Goal: Task Accomplishment & Management: Use online tool/utility

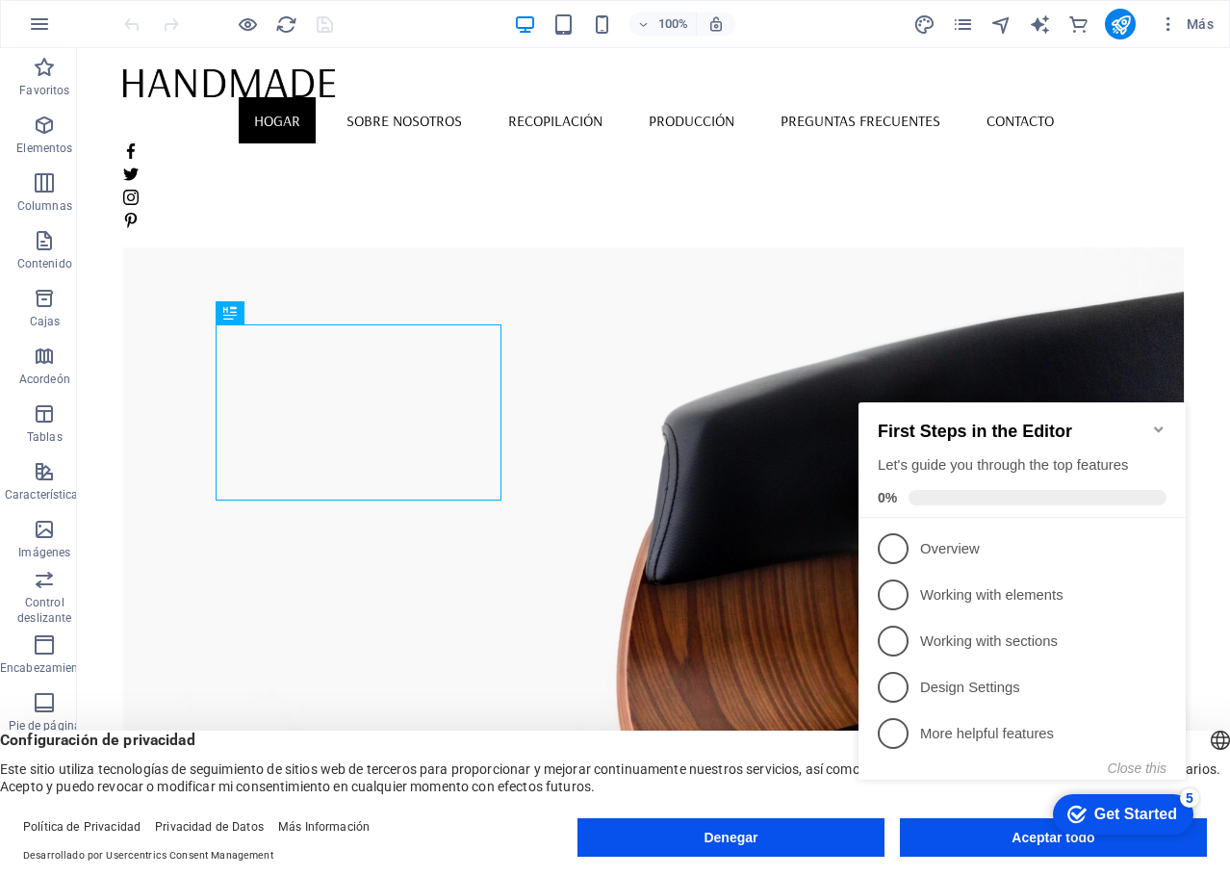
click div "checkmark Get Started 5 First Steps in the Editor Let's guide you through the t…"
click at [1155, 422] on icon "Minimize checklist" at bounding box center [1158, 429] width 15 height 15
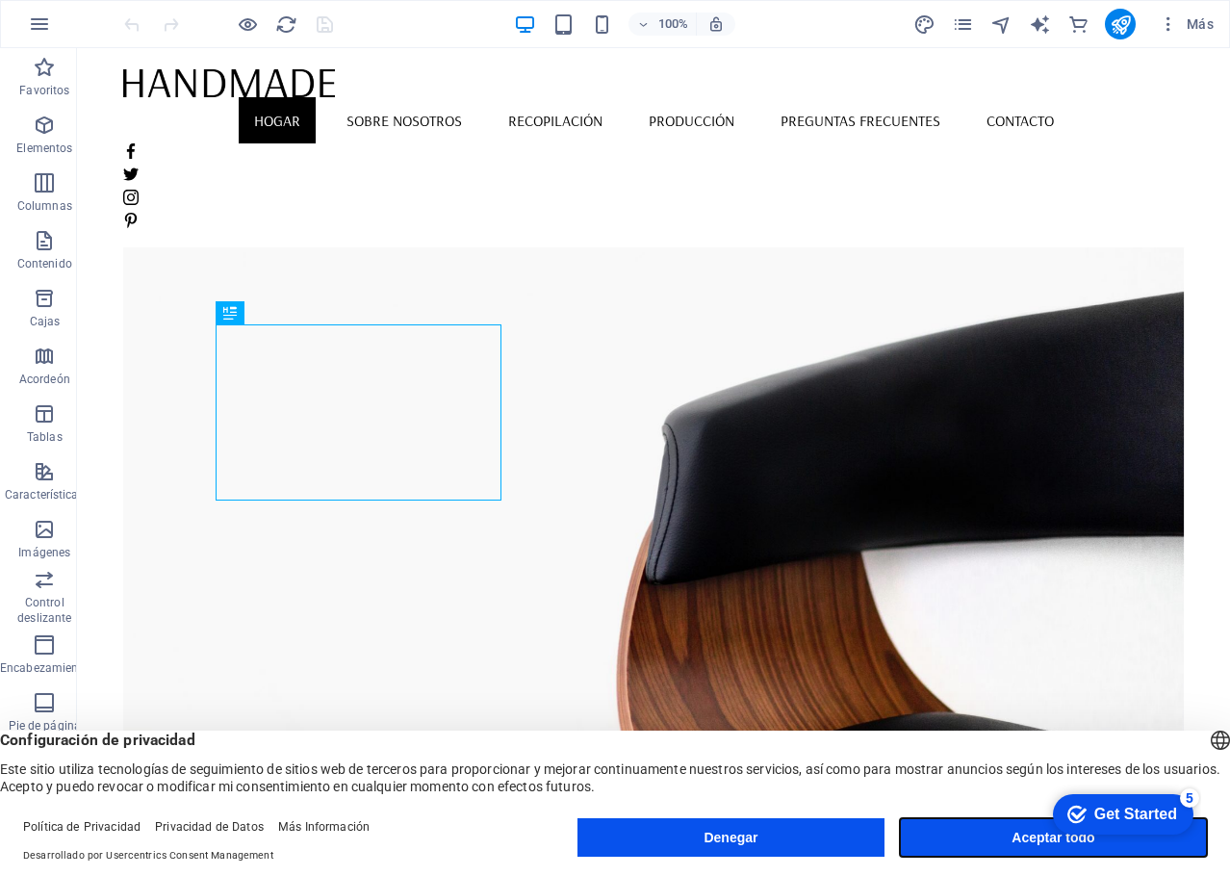
click at [992, 837] on button "Aceptar todo" at bounding box center [1053, 837] width 307 height 39
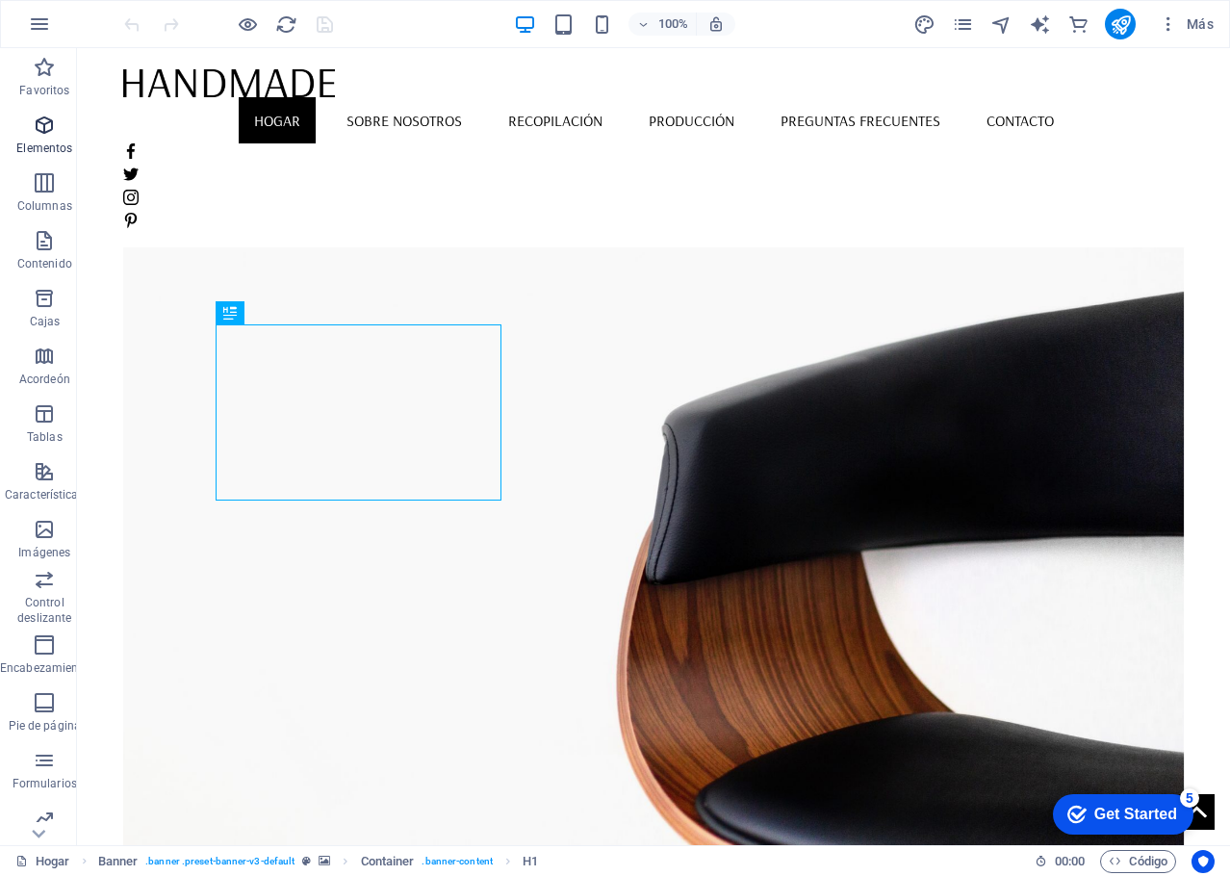
click at [46, 120] on icon "button" at bounding box center [44, 125] width 23 height 23
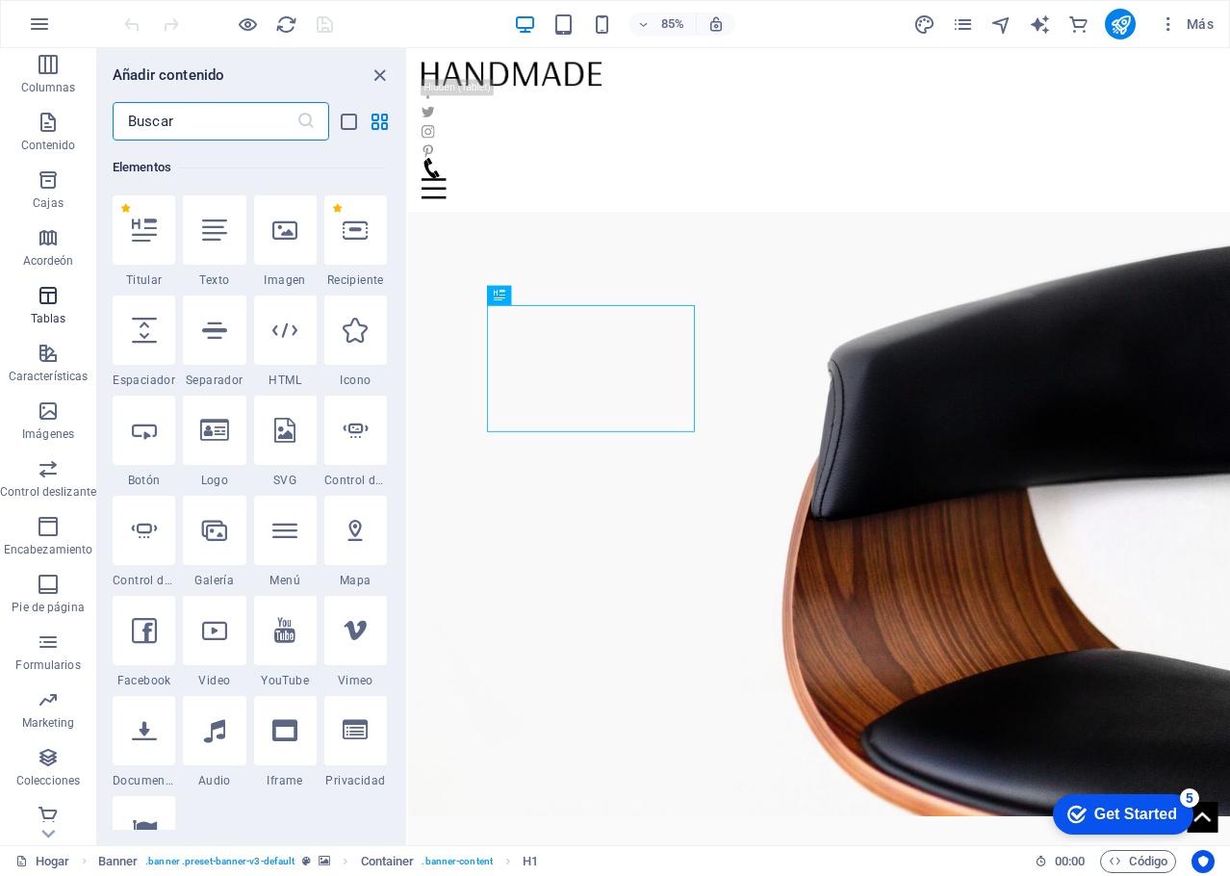
scroll to position [127, 0]
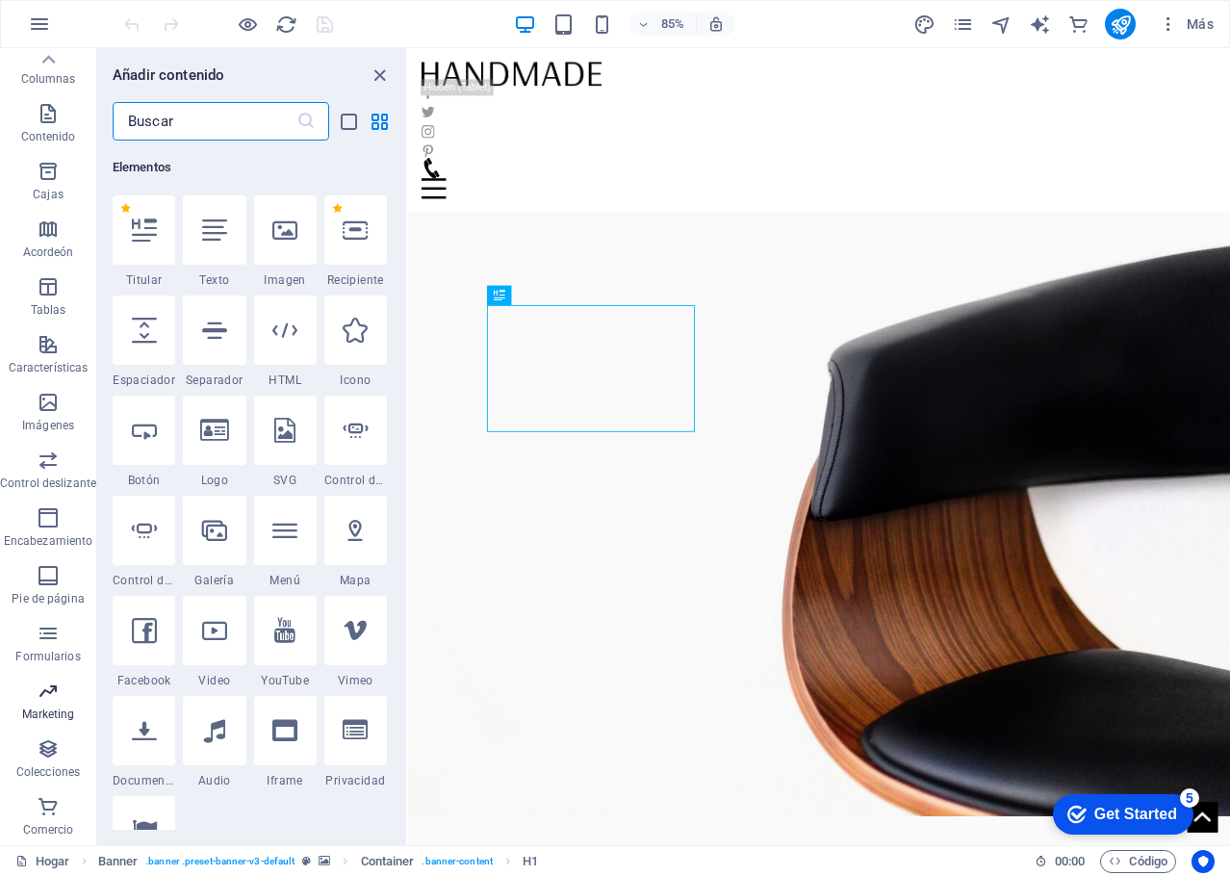
click at [44, 700] on icon "button" at bounding box center [48, 691] width 23 height 23
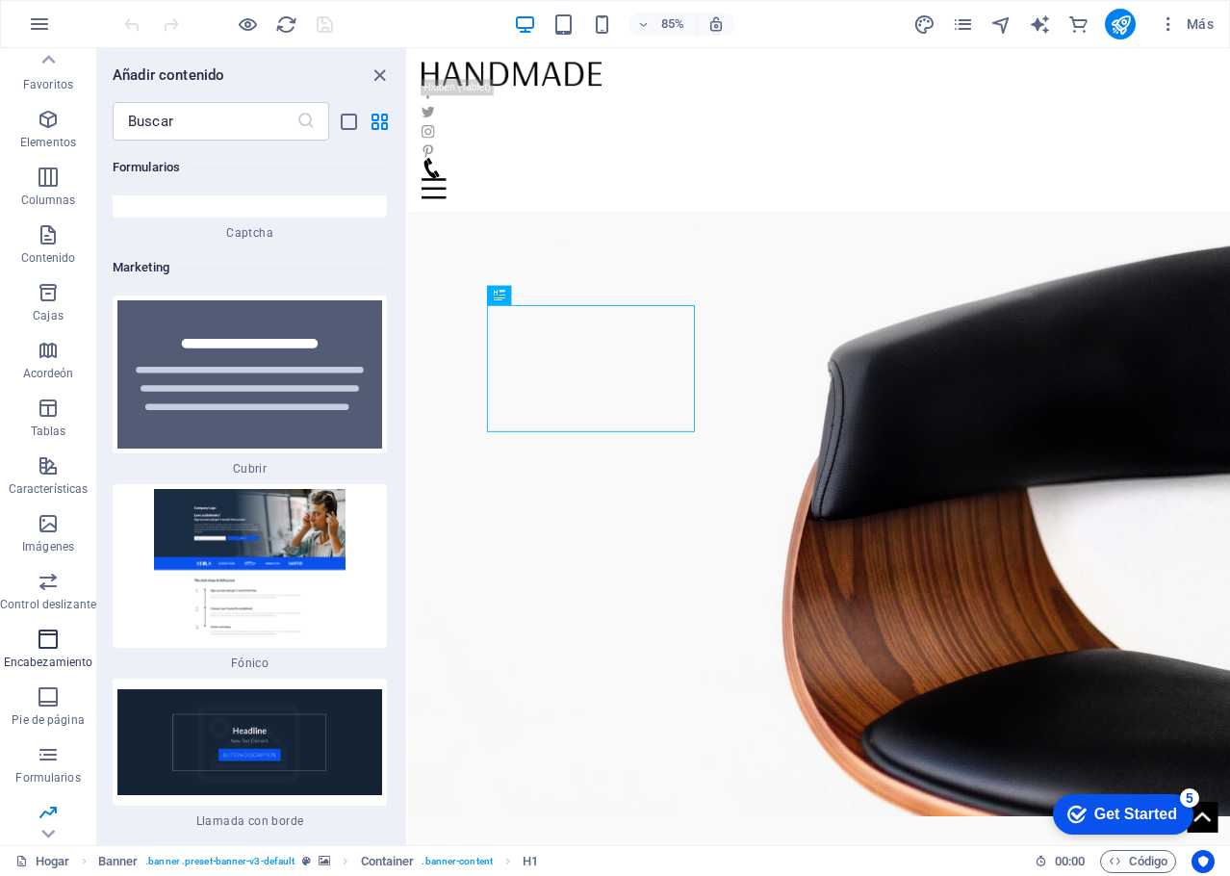
scroll to position [0, 0]
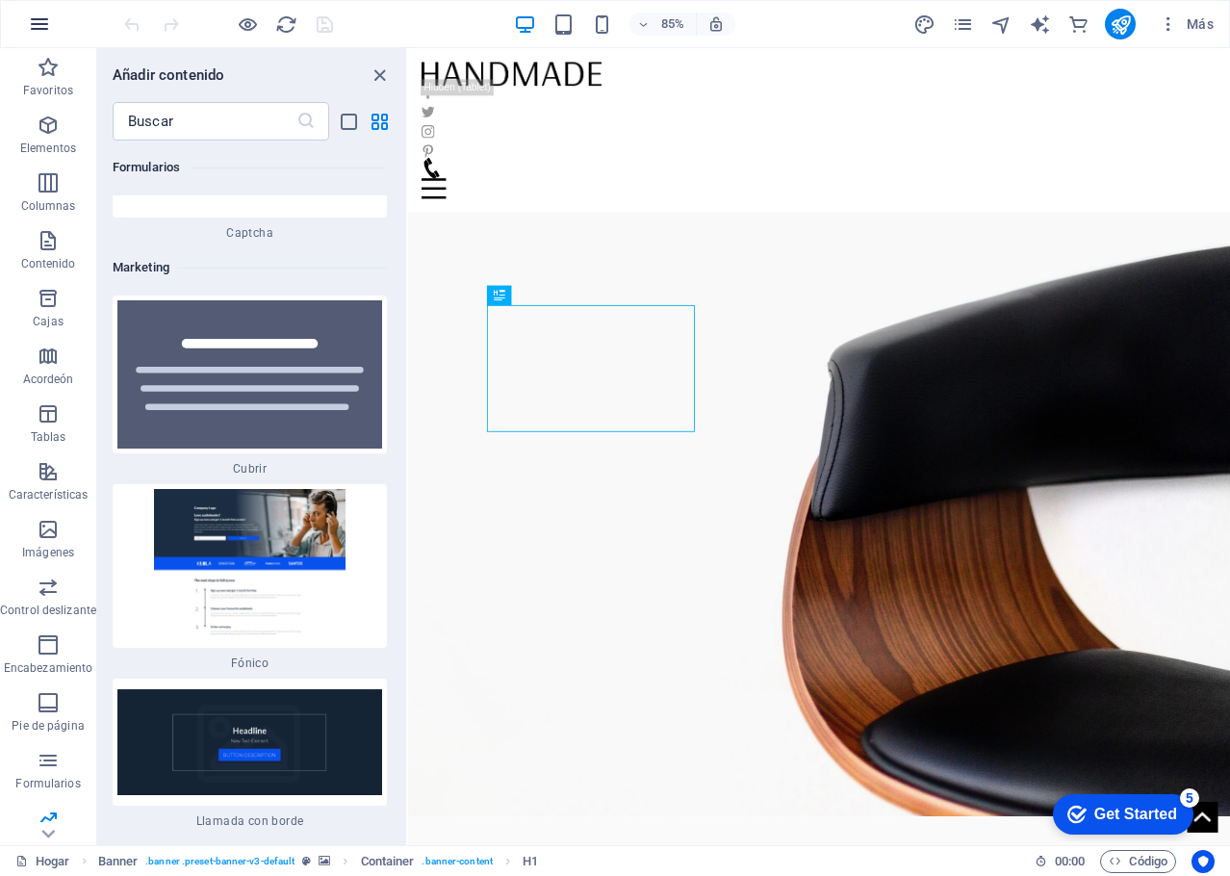
click at [45, 23] on icon "button" at bounding box center [39, 24] width 23 height 23
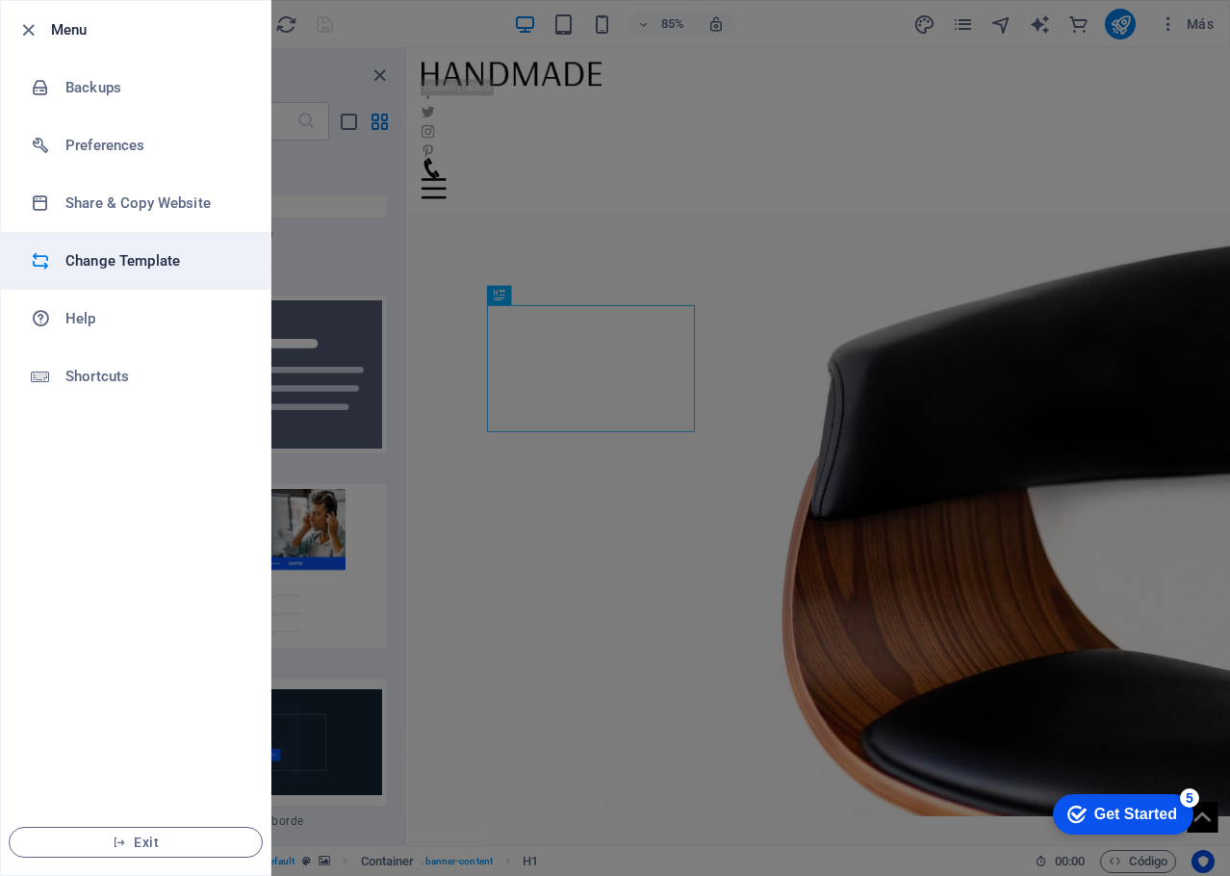
click at [115, 261] on h6 "Change Template" at bounding box center [154, 260] width 178 height 23
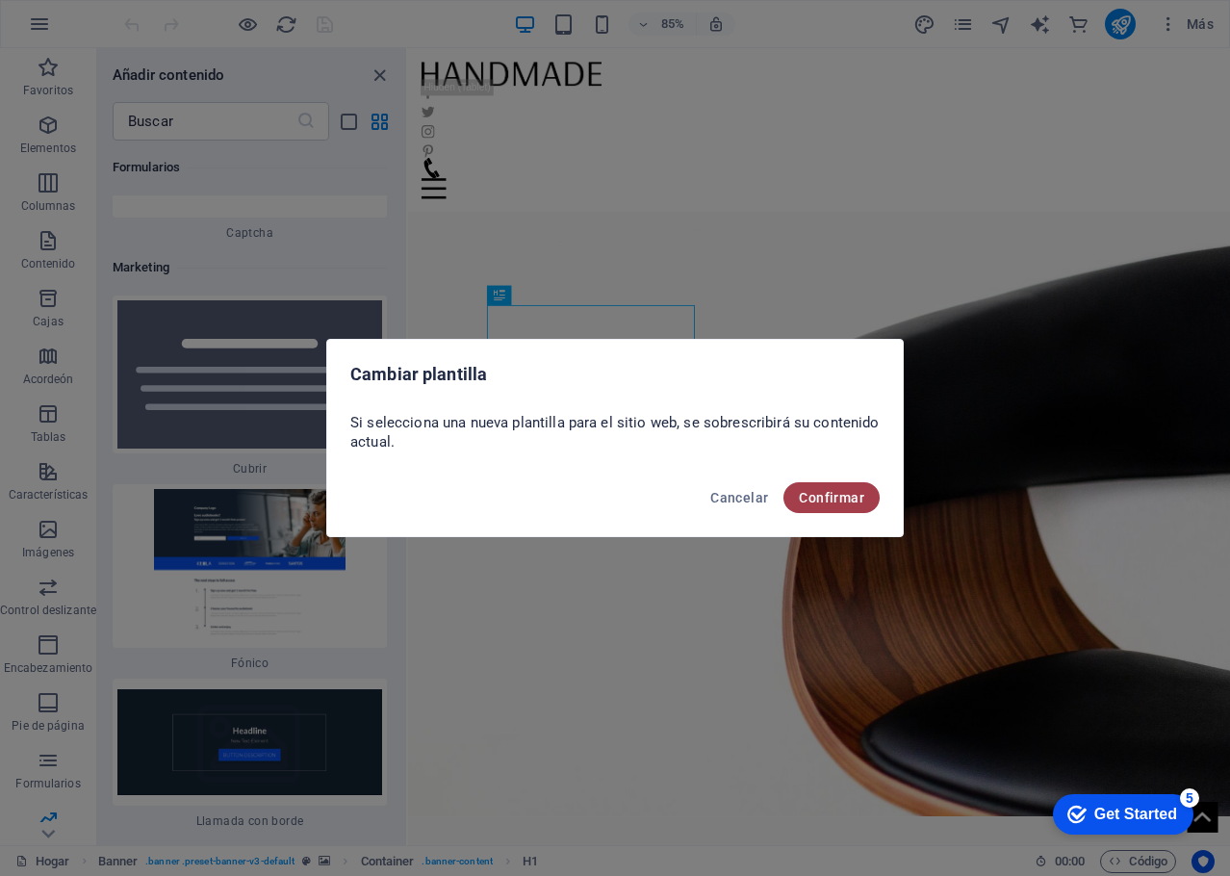
click at [840, 494] on font "Confirmar" at bounding box center [831, 497] width 65 height 15
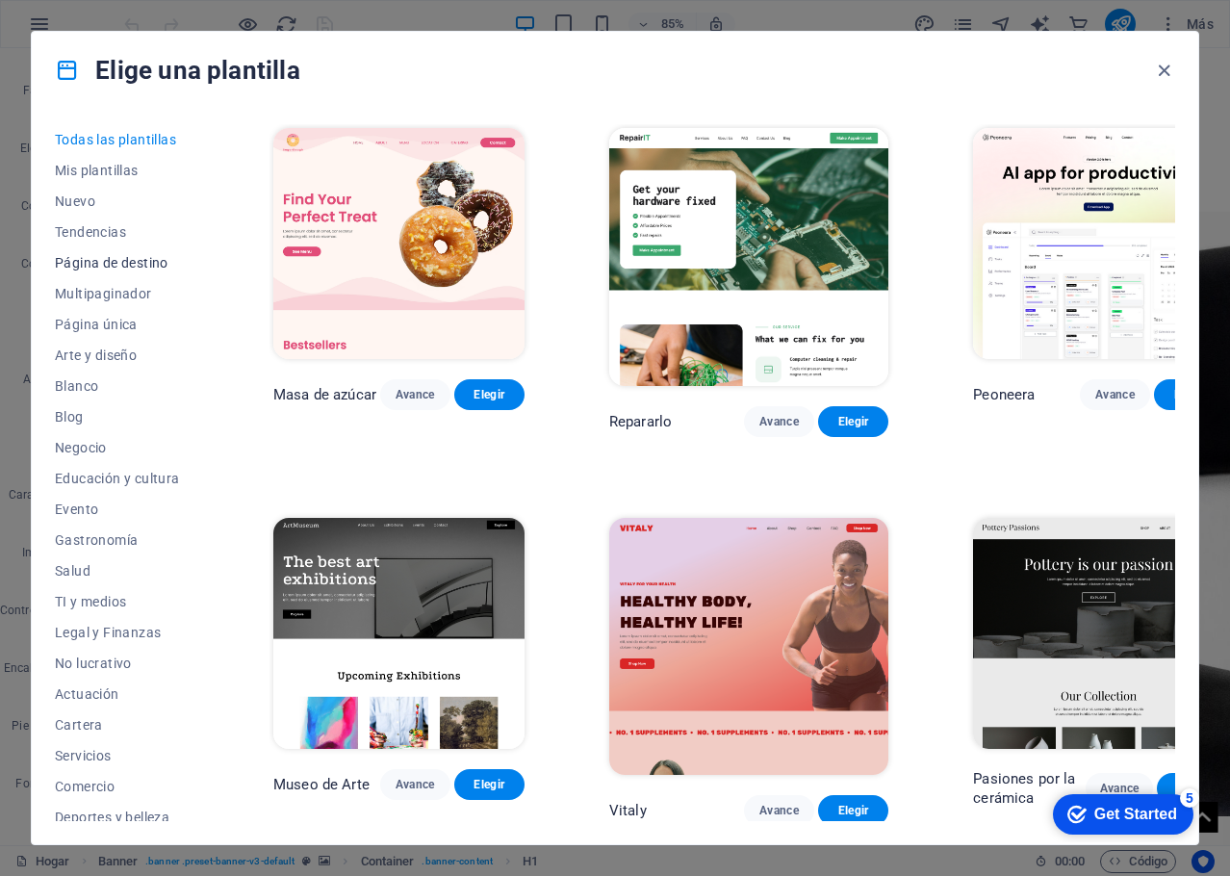
click at [148, 264] on font "Página de destino" at bounding box center [112, 262] width 114 height 15
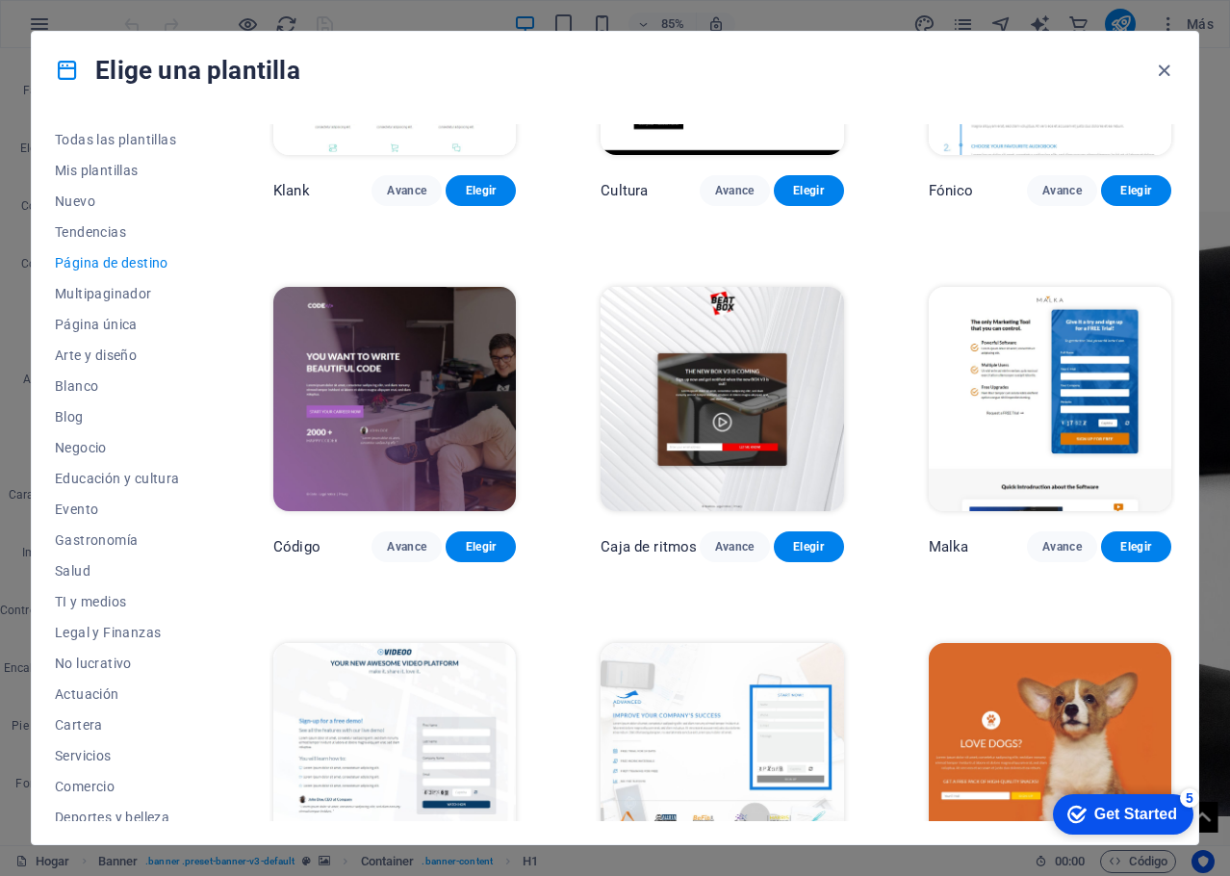
scroll to position [193, 0]
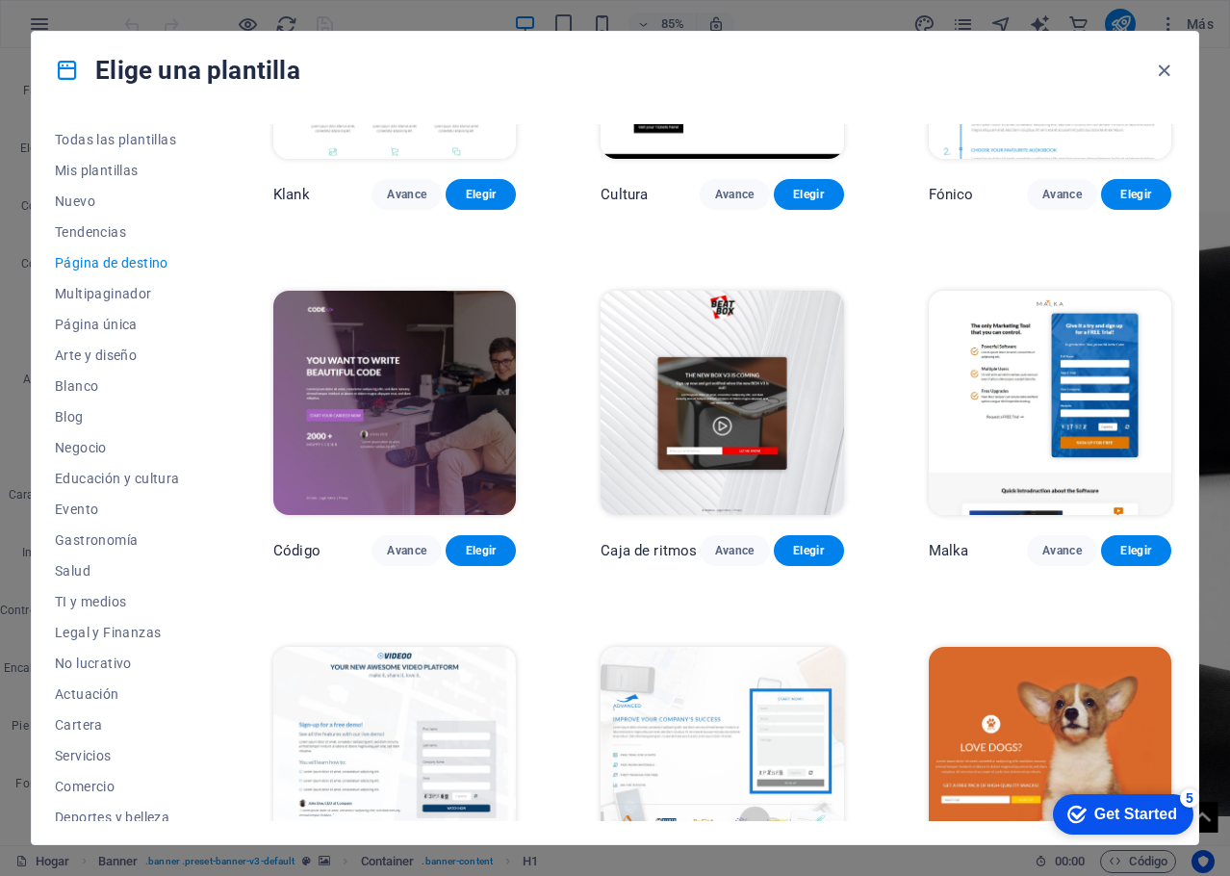
click at [1016, 365] on img at bounding box center [1050, 402] width 243 height 223
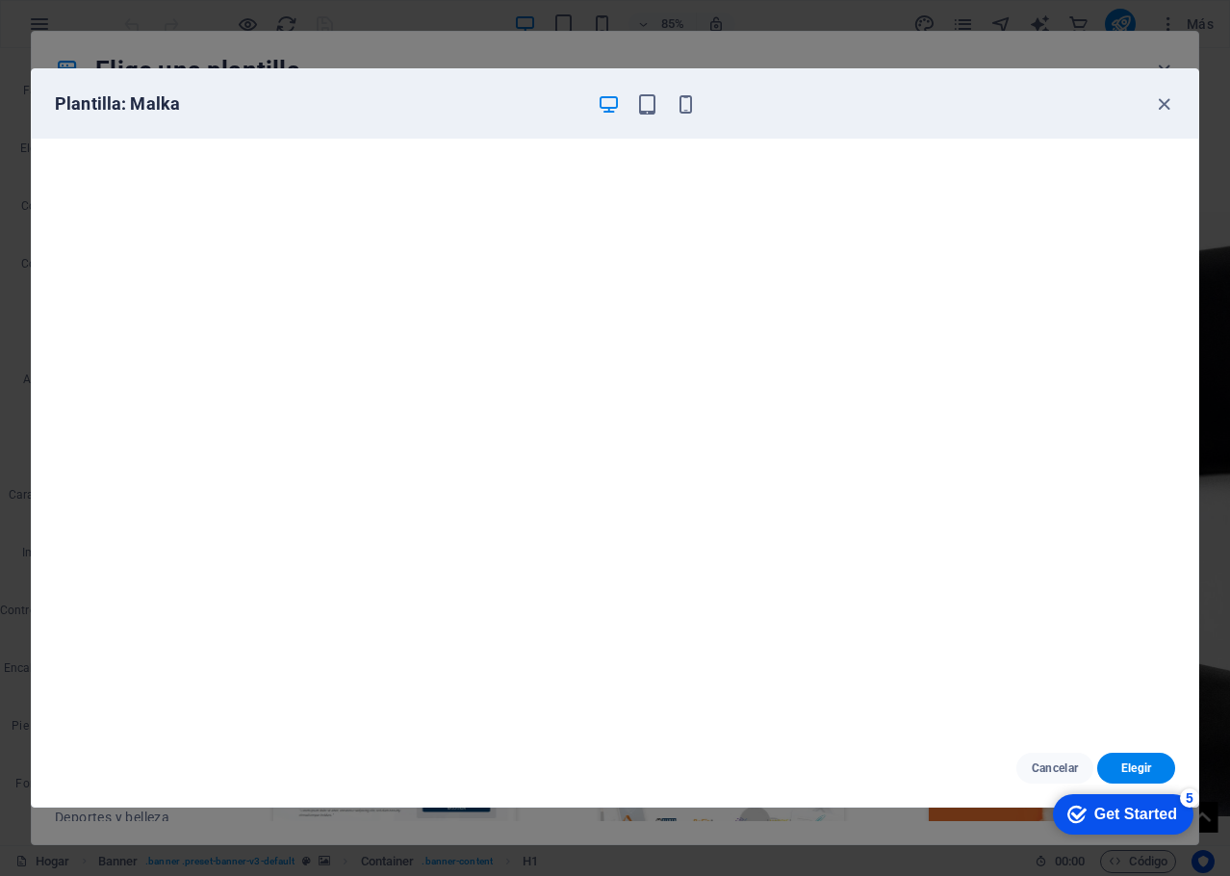
scroll to position [0, 0]
click at [1167, 100] on icon "button" at bounding box center [1164, 104] width 22 height 22
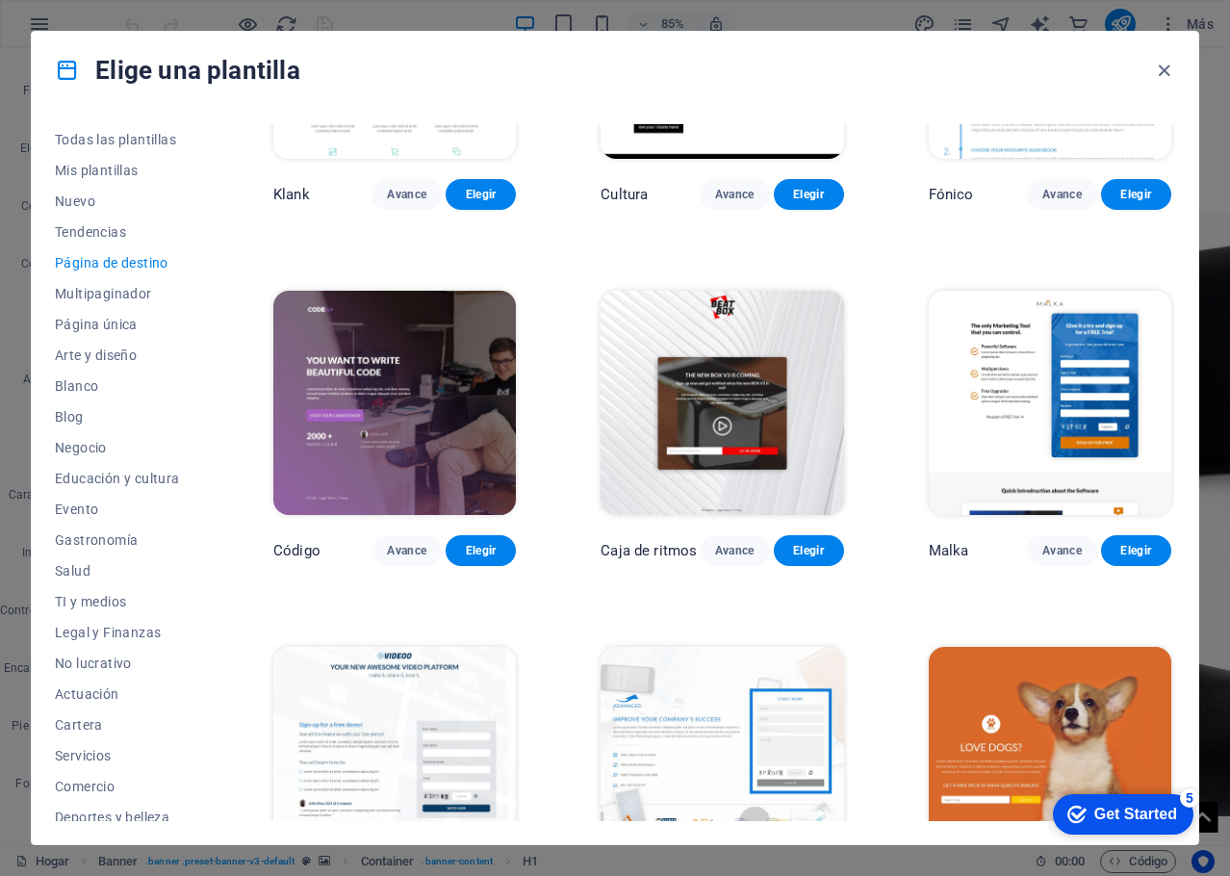
click at [719, 390] on img at bounding box center [722, 402] width 243 height 223
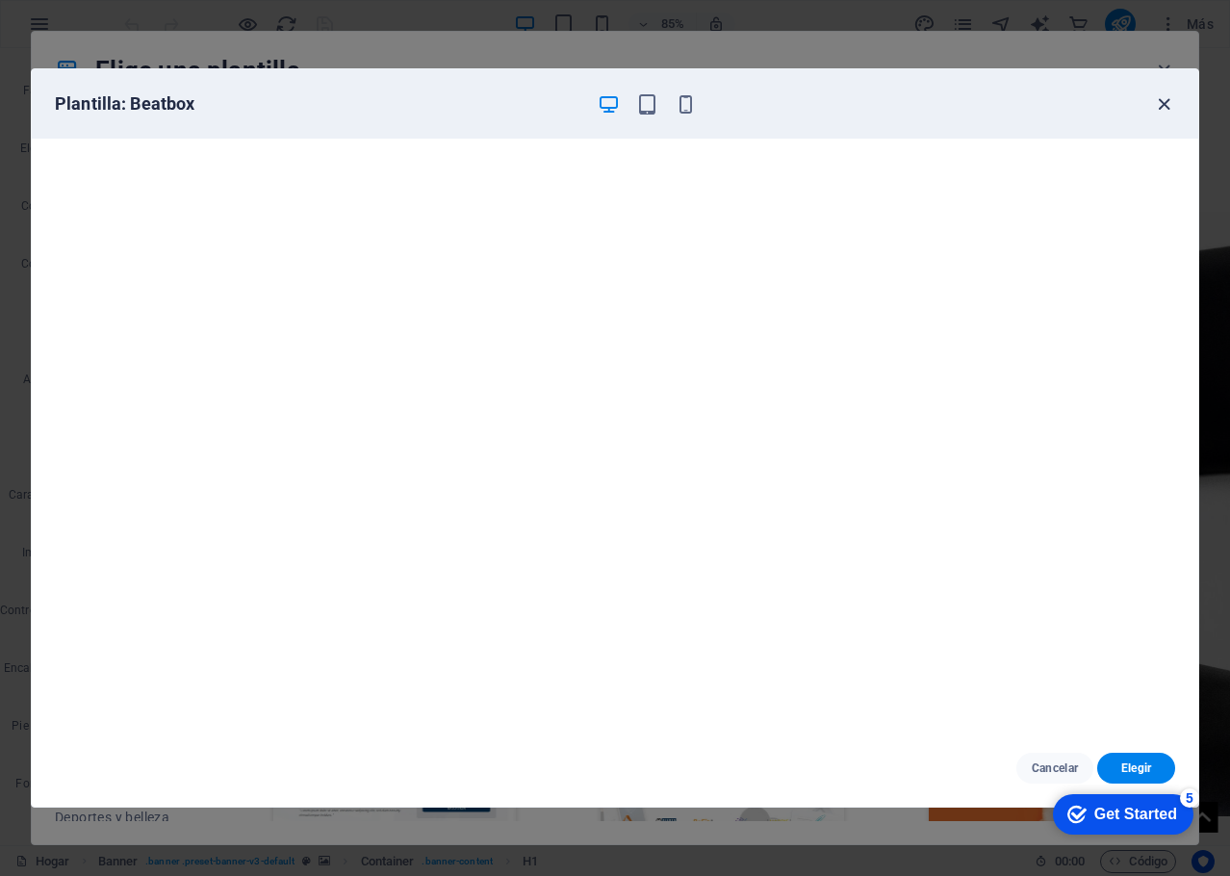
click at [1163, 104] on icon "button" at bounding box center [1164, 104] width 22 height 22
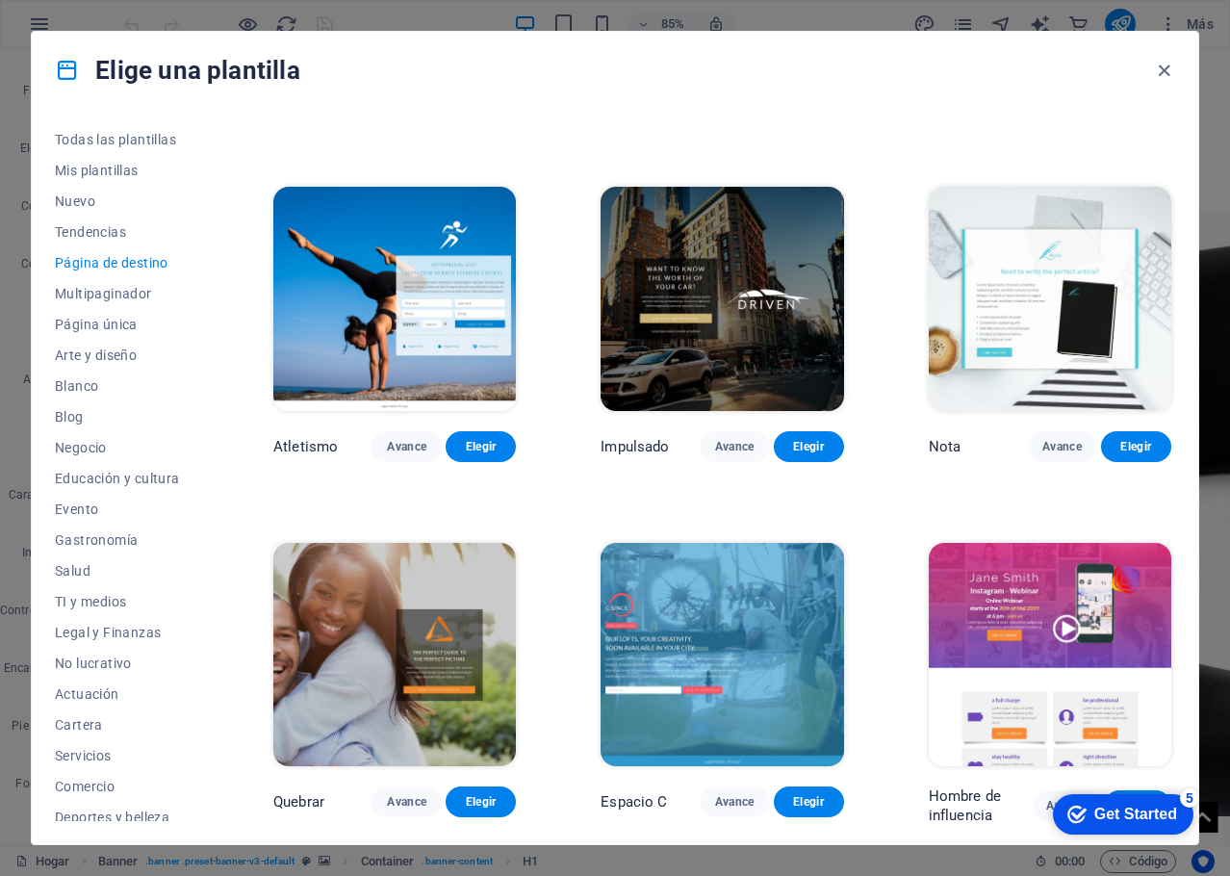
scroll to position [1059, 0]
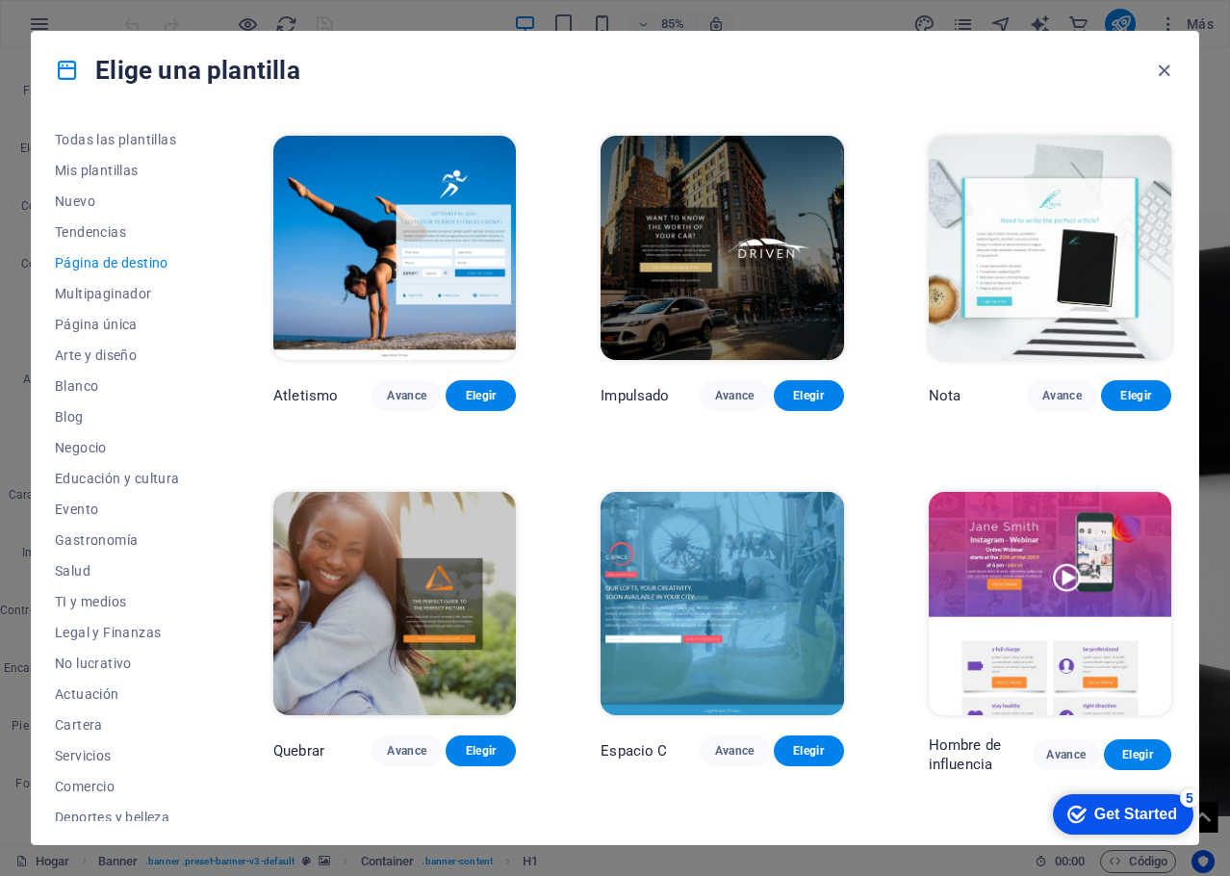
click at [441, 589] on img at bounding box center [394, 603] width 243 height 223
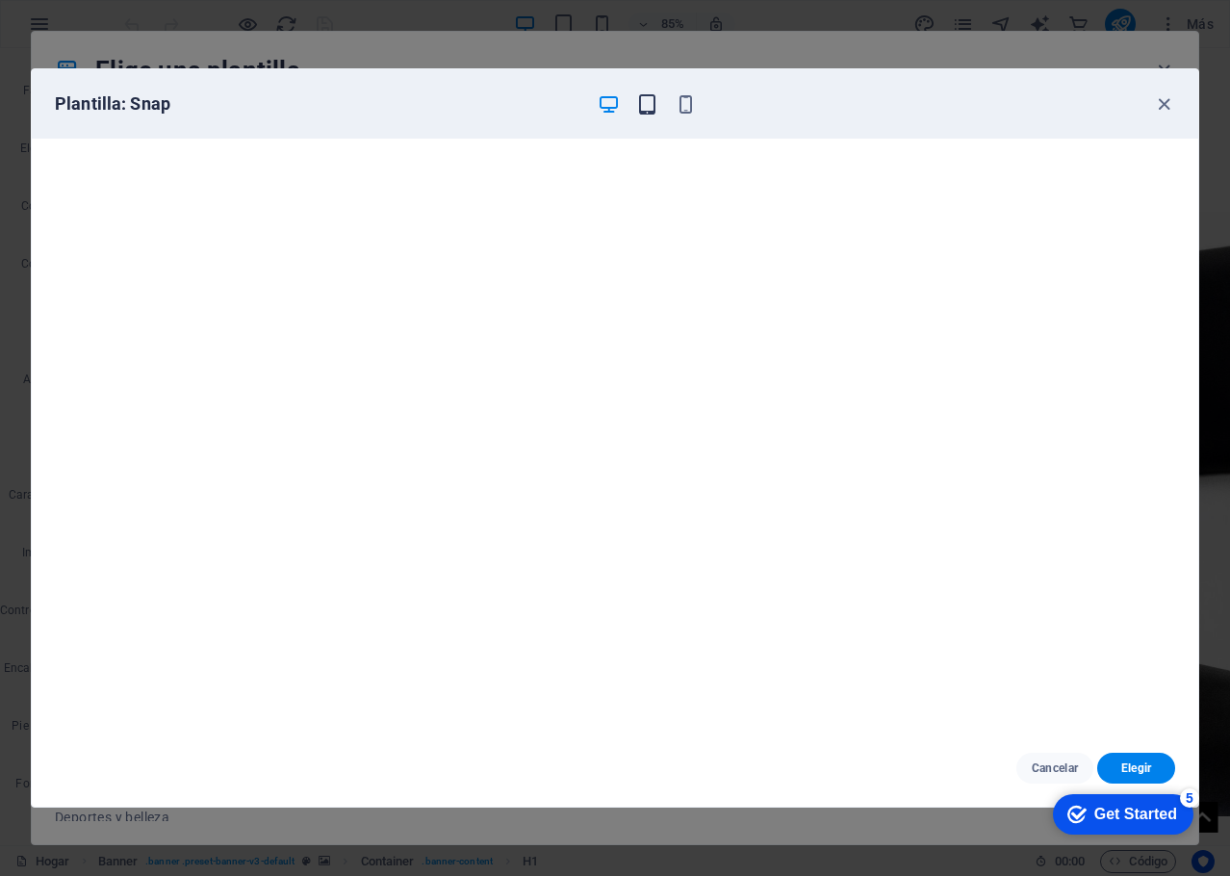
click at [654, 99] on icon "button" at bounding box center [647, 104] width 22 height 22
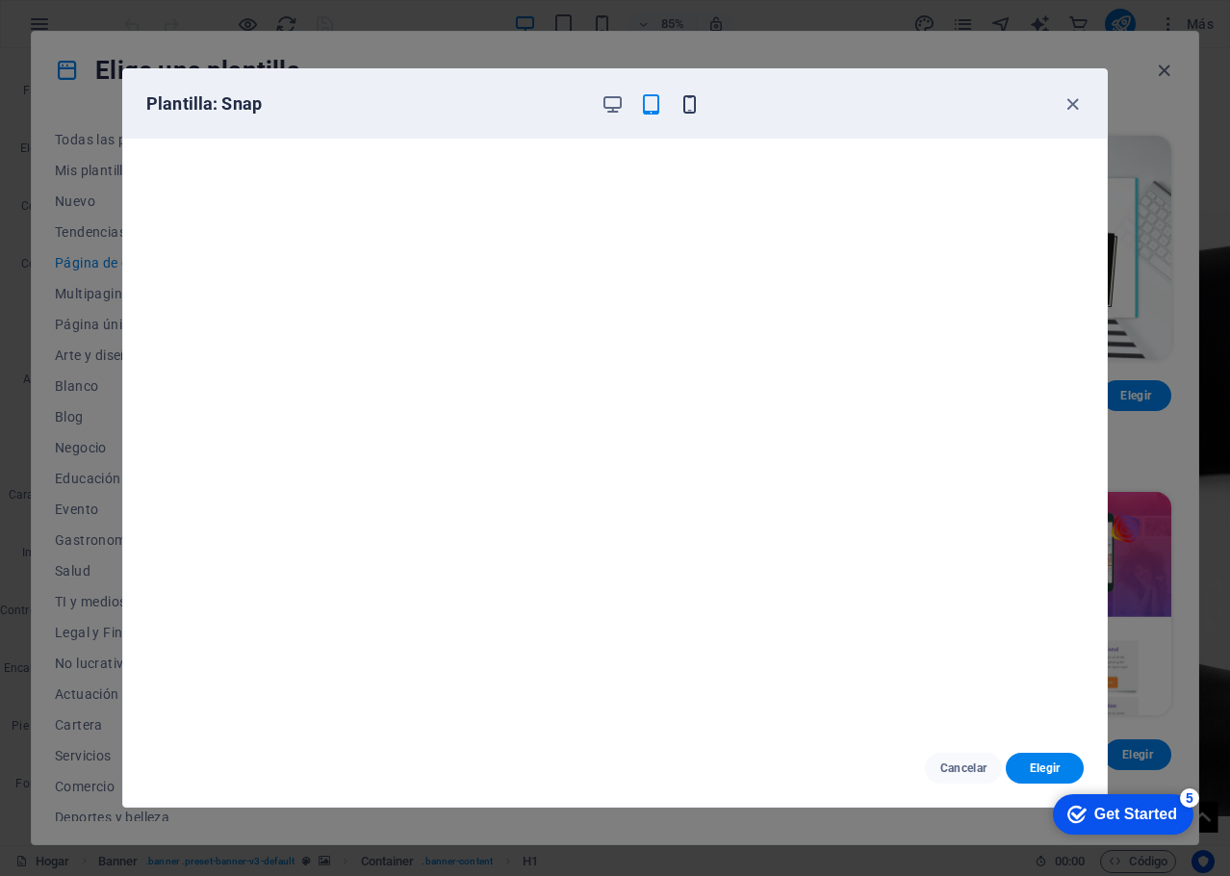
click at [699, 101] on icon "button" at bounding box center [690, 104] width 22 height 22
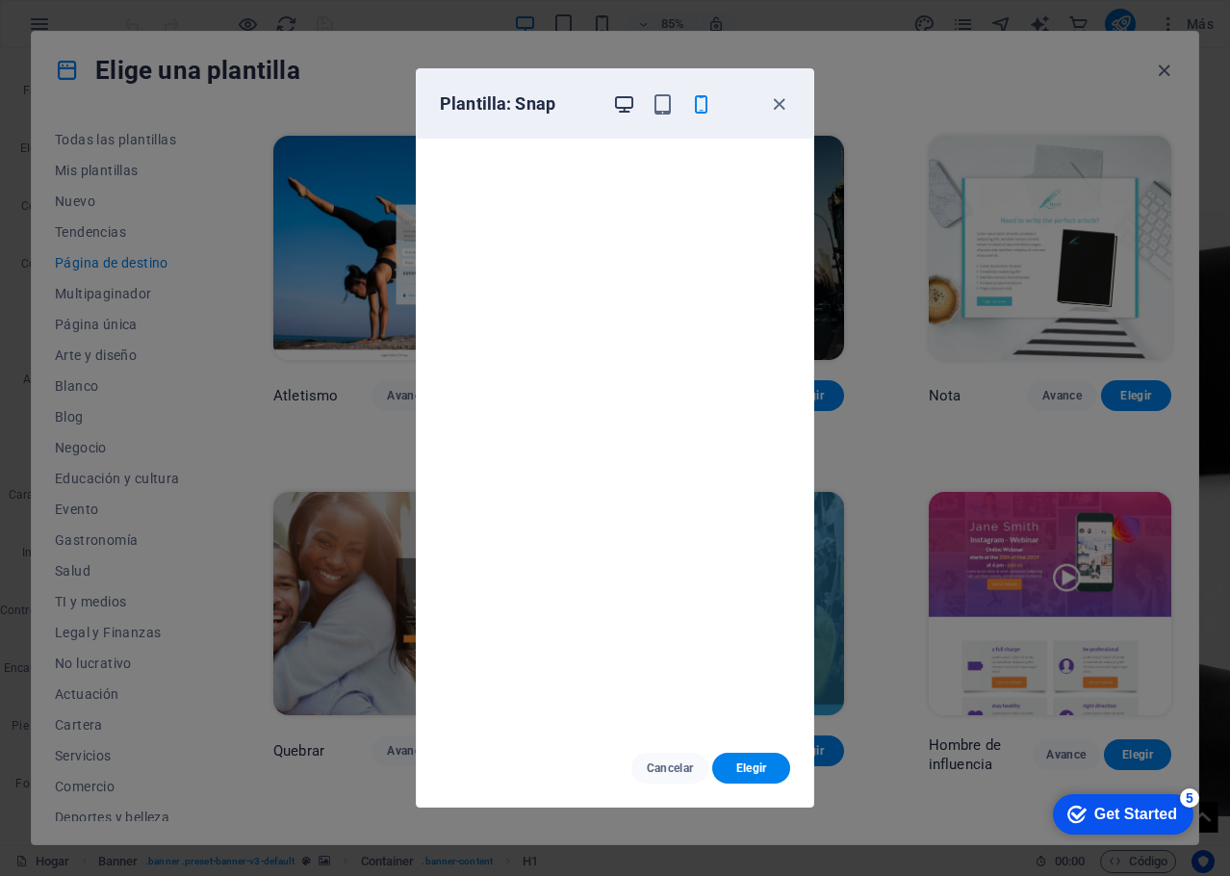
click at [630, 105] on icon "button" at bounding box center [624, 104] width 22 height 22
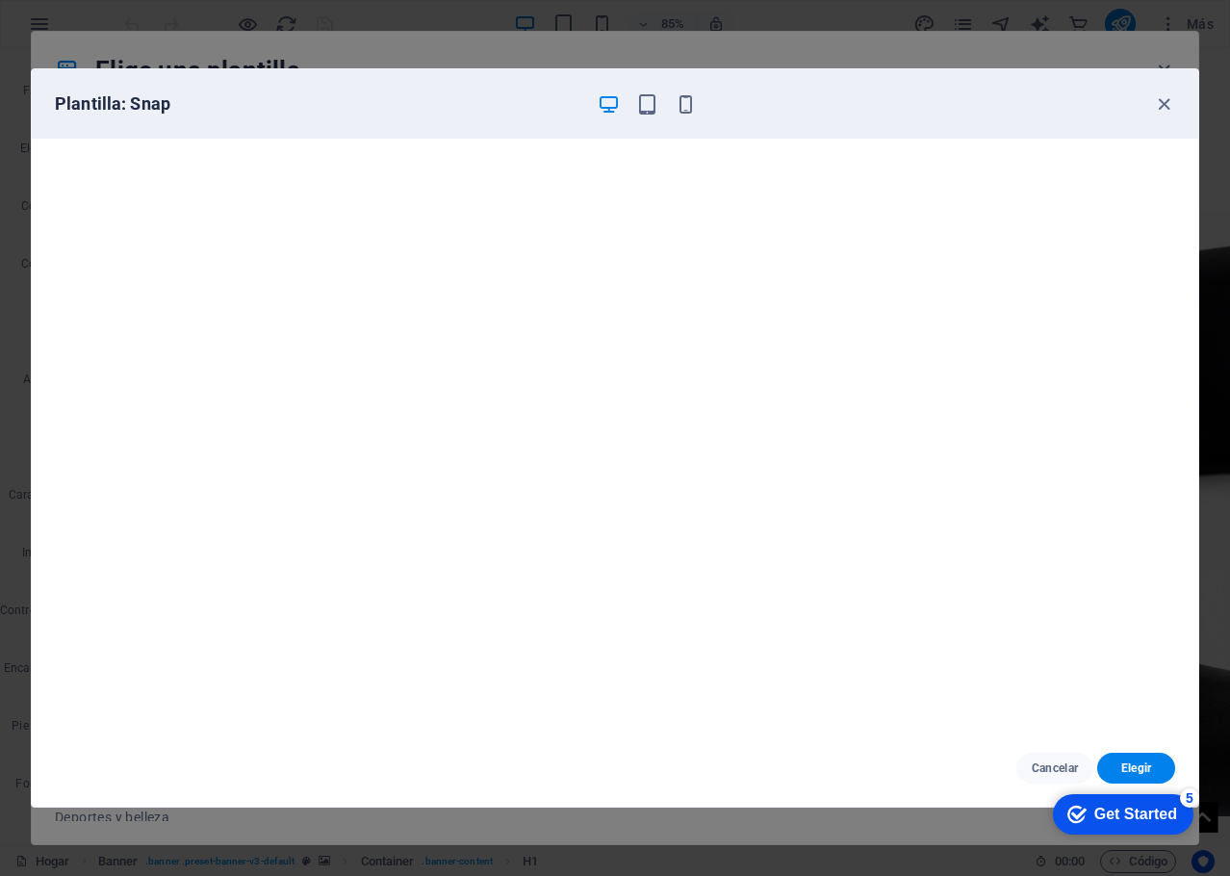
scroll to position [0, 0]
click at [1167, 102] on icon "button" at bounding box center [1164, 104] width 22 height 22
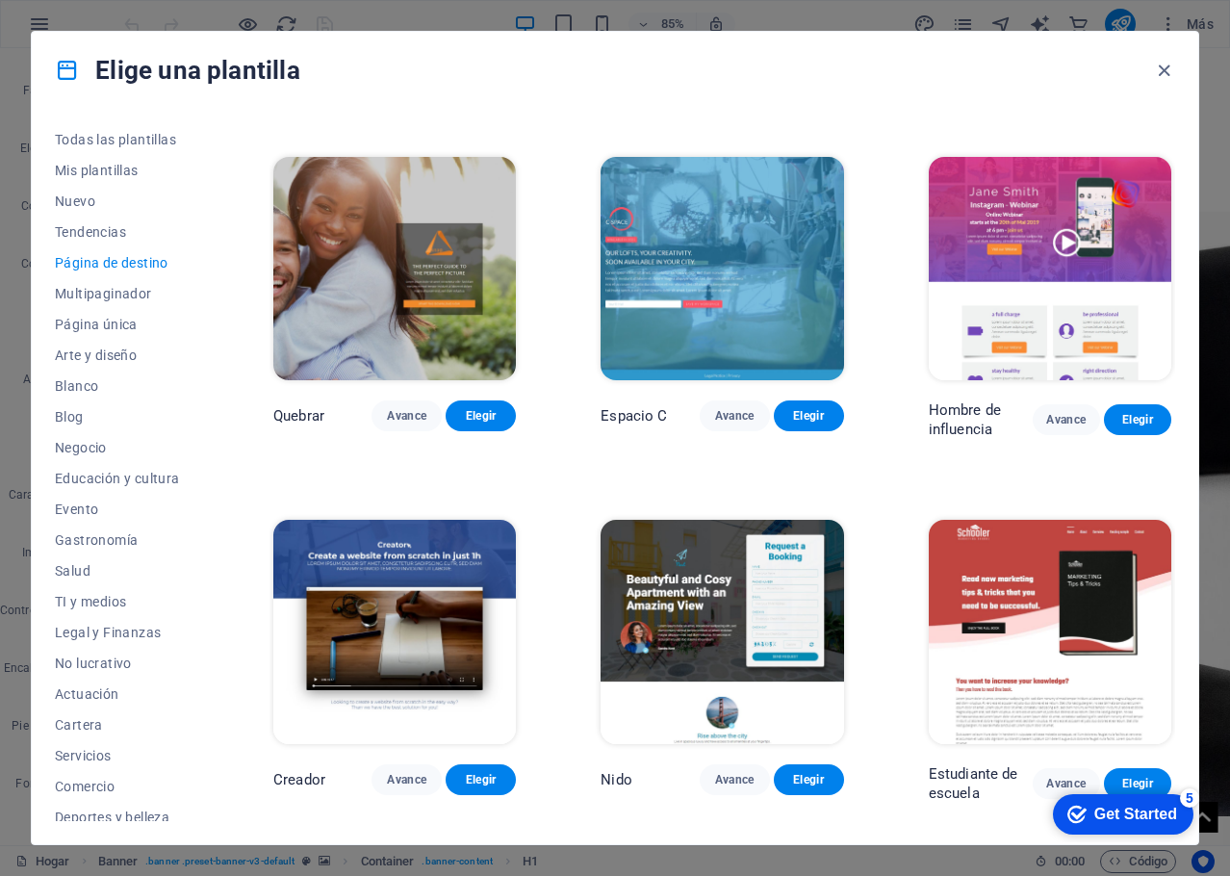
scroll to position [1444, 0]
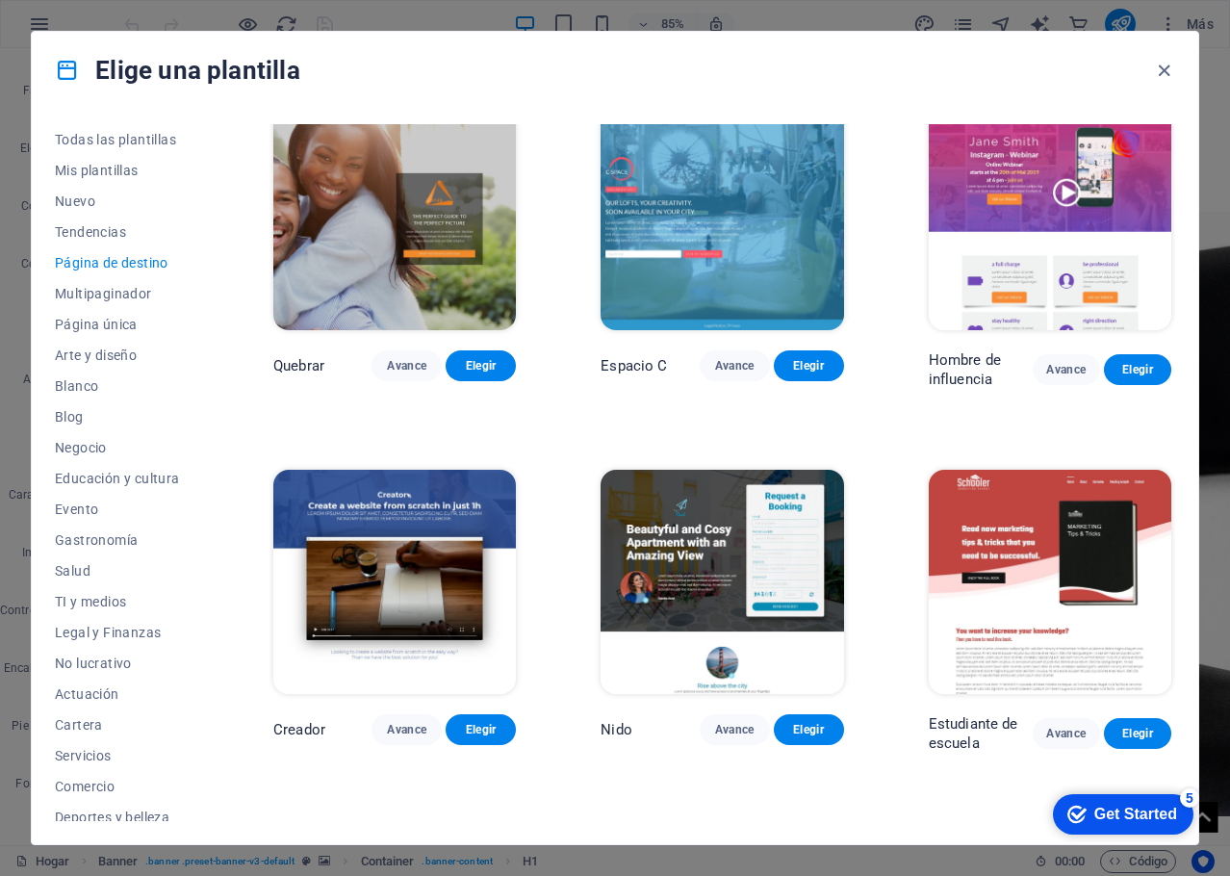
click at [1026, 242] on img at bounding box center [1050, 218] width 243 height 223
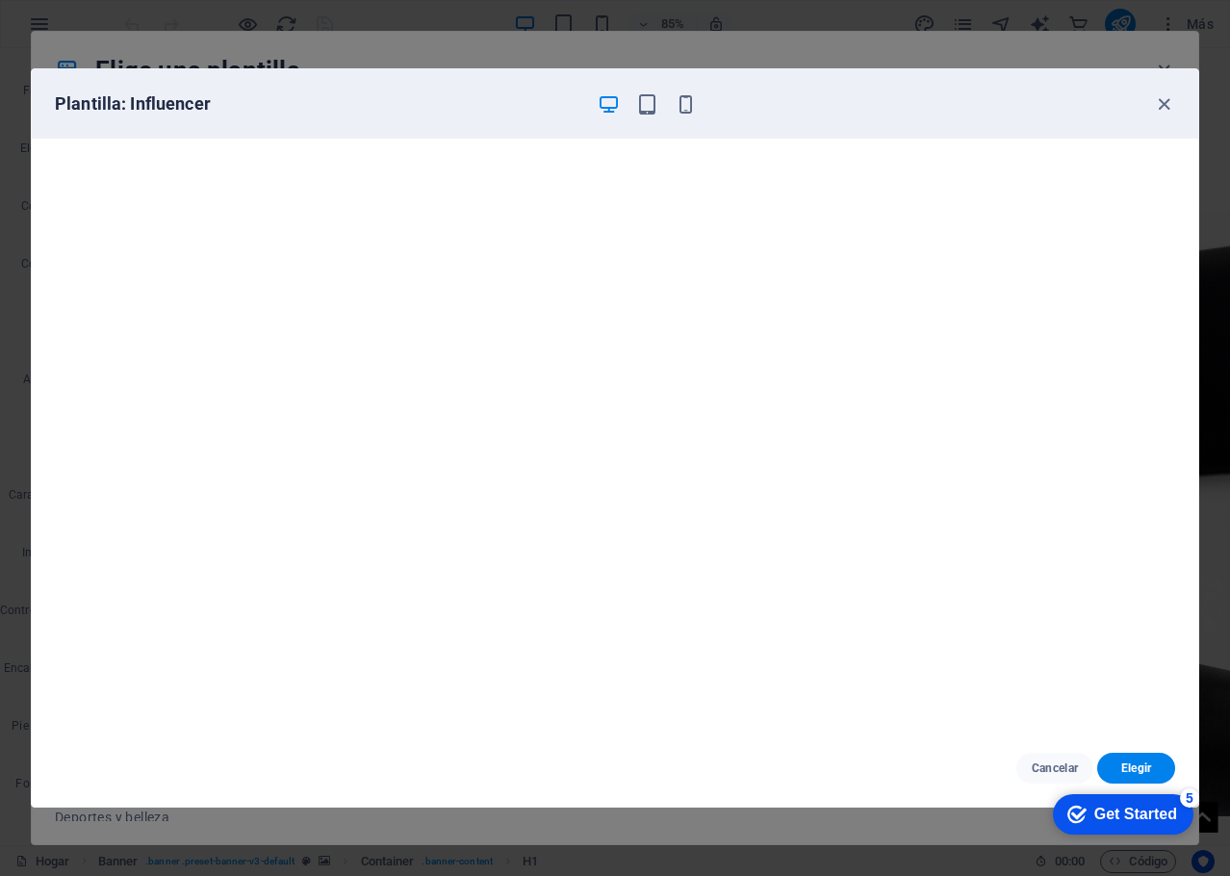
scroll to position [5, 0]
click at [1145, 767] on font "Elegir" at bounding box center [1136, 767] width 31 height 13
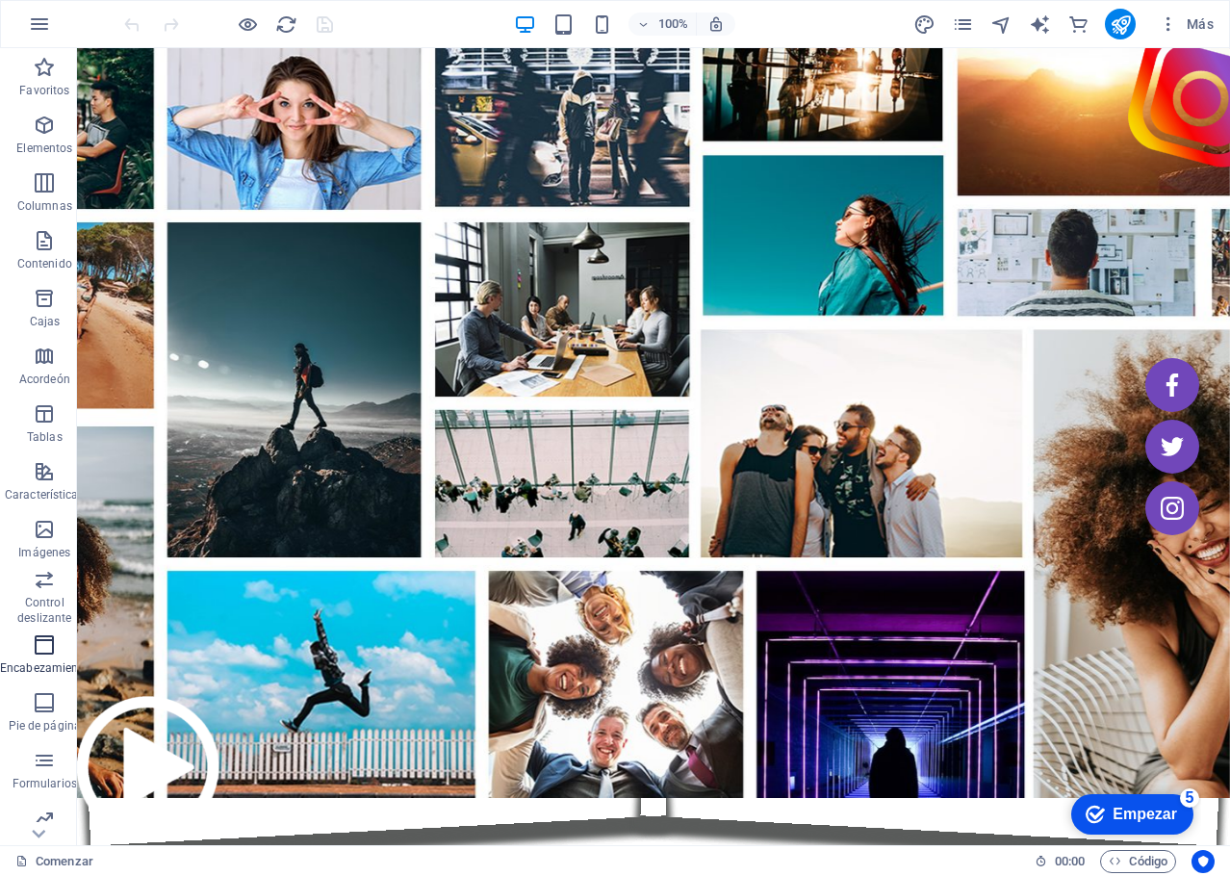
click at [44, 645] on icon "button" at bounding box center [44, 644] width 23 height 23
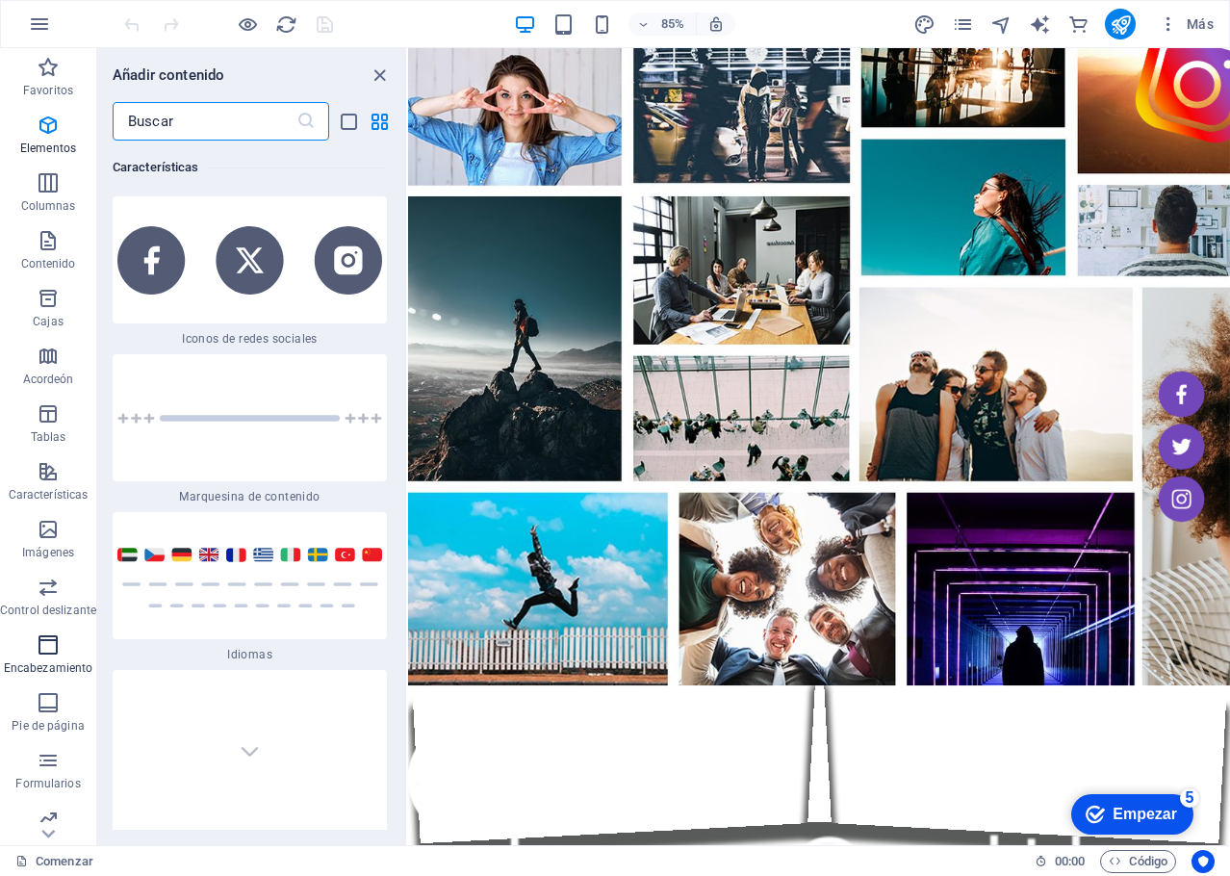
scroll to position [21981, 0]
